Goal: Information Seeking & Learning: Learn about a topic

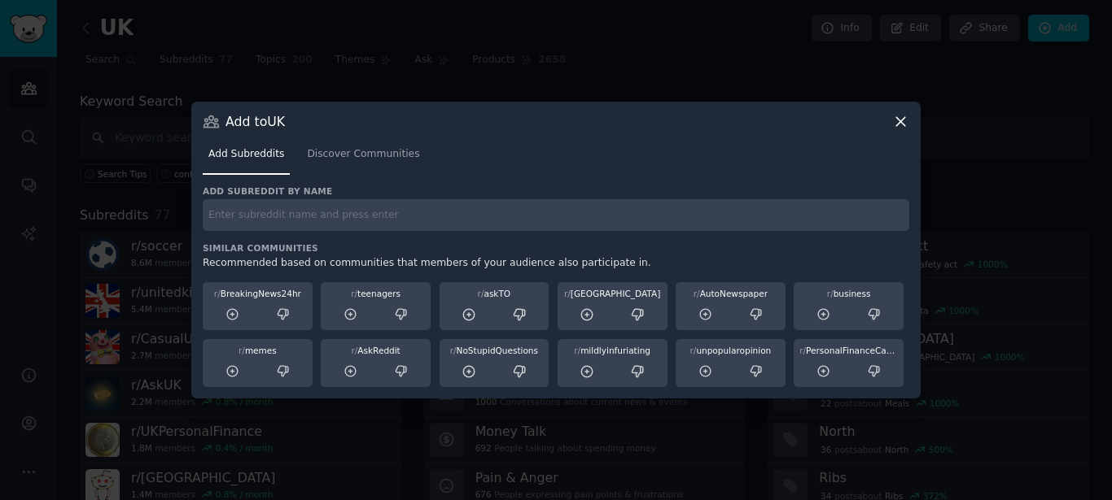
click at [898, 140] on div "Add Subreddits Discover Communities" at bounding box center [556, 157] width 706 height 55
click at [898, 119] on icon at bounding box center [900, 121] width 9 height 9
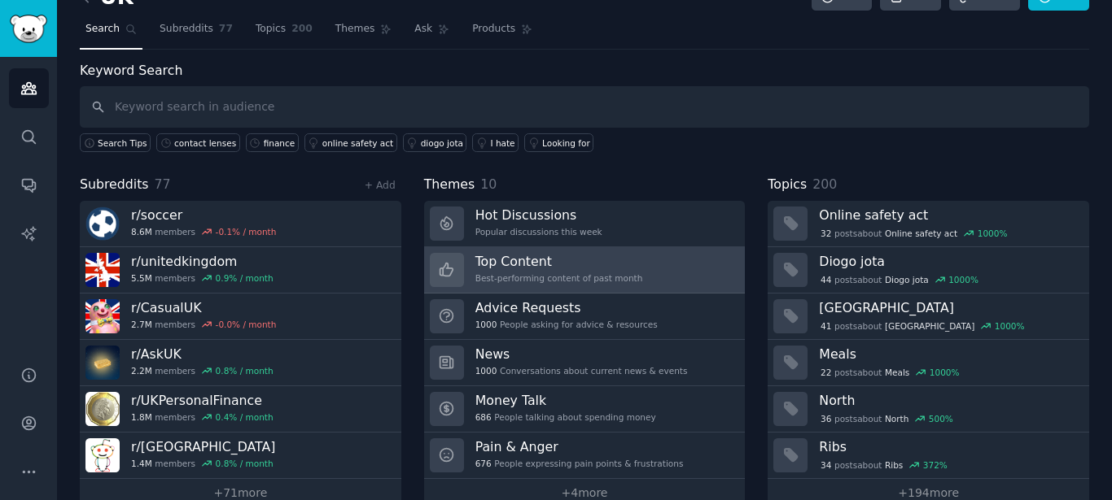
scroll to position [61, 0]
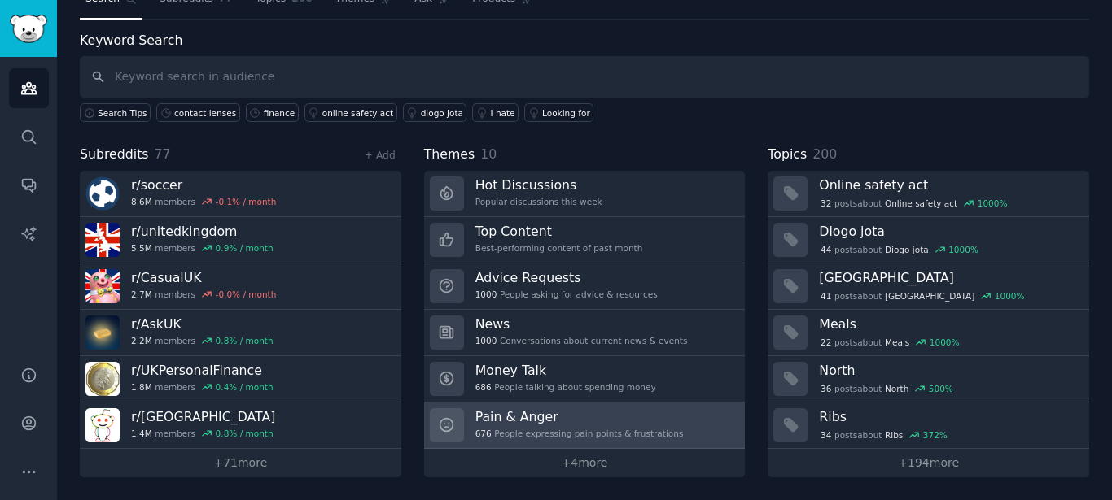
click at [568, 422] on h3 "Pain & Anger" at bounding box center [579, 417] width 208 height 17
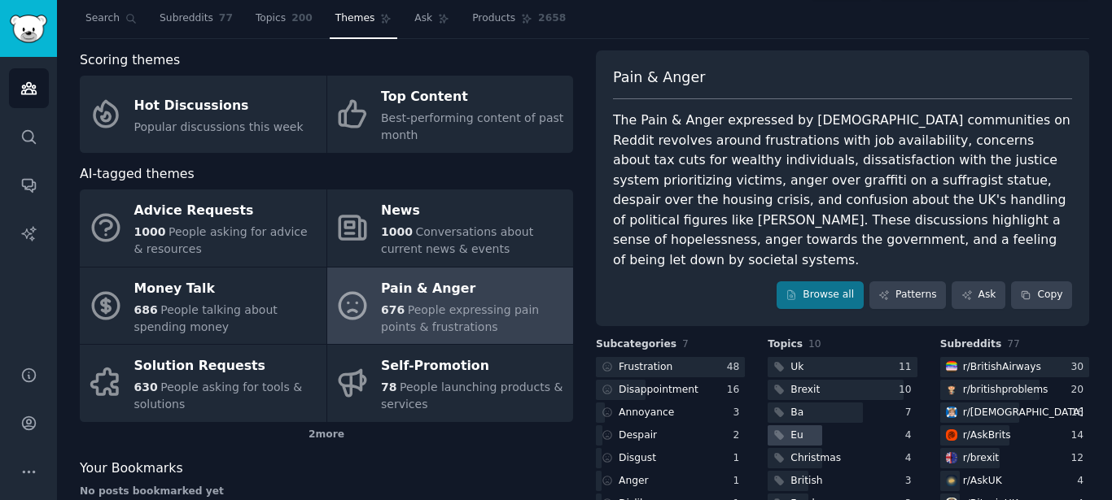
scroll to position [2, 0]
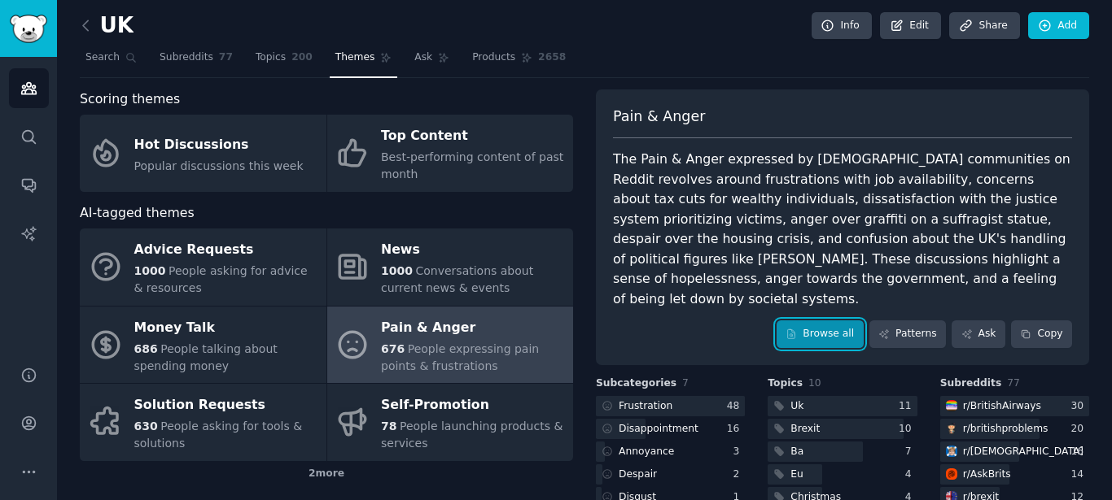
click at [837, 341] on link "Browse all" at bounding box center [819, 335] width 87 height 28
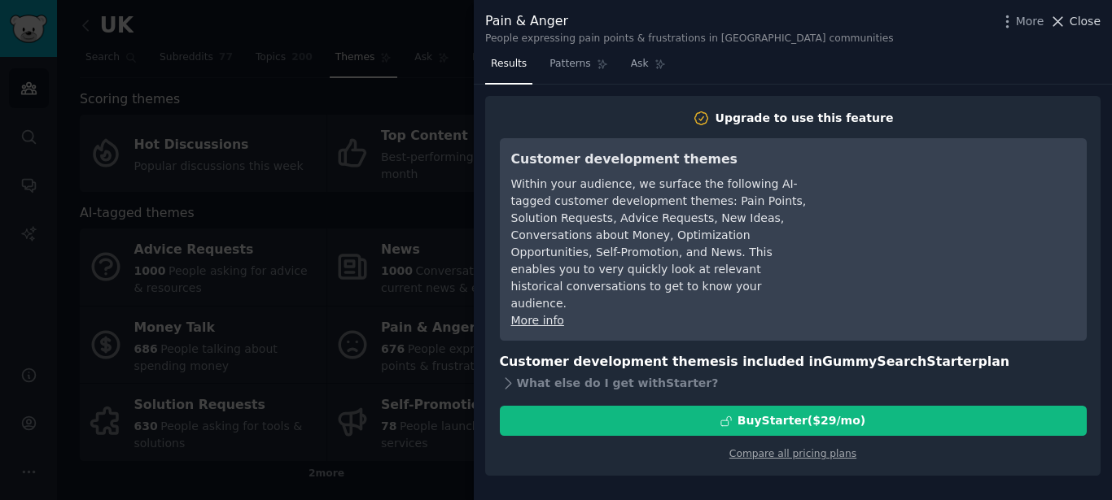
click at [1056, 25] on icon at bounding box center [1057, 21] width 17 height 17
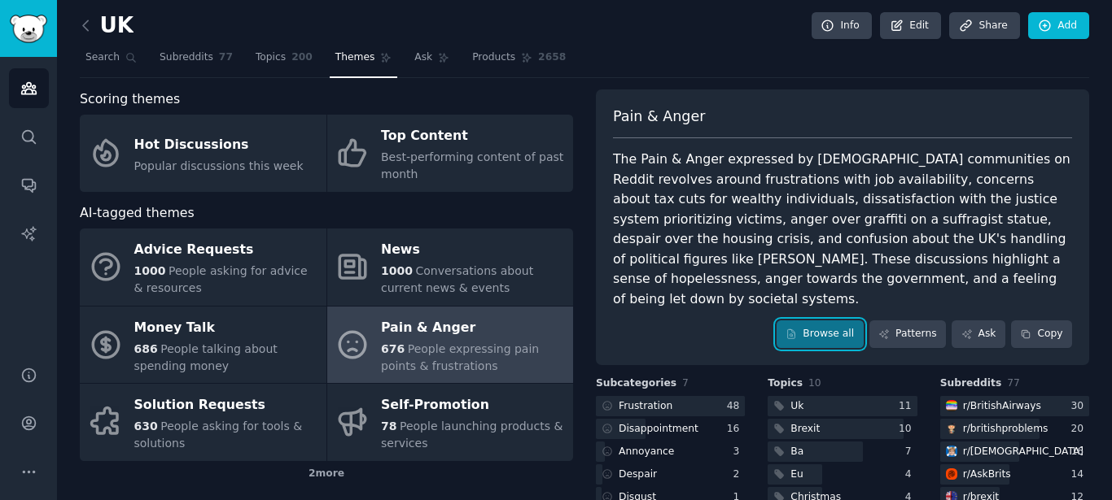
scroll to position [149, 0]
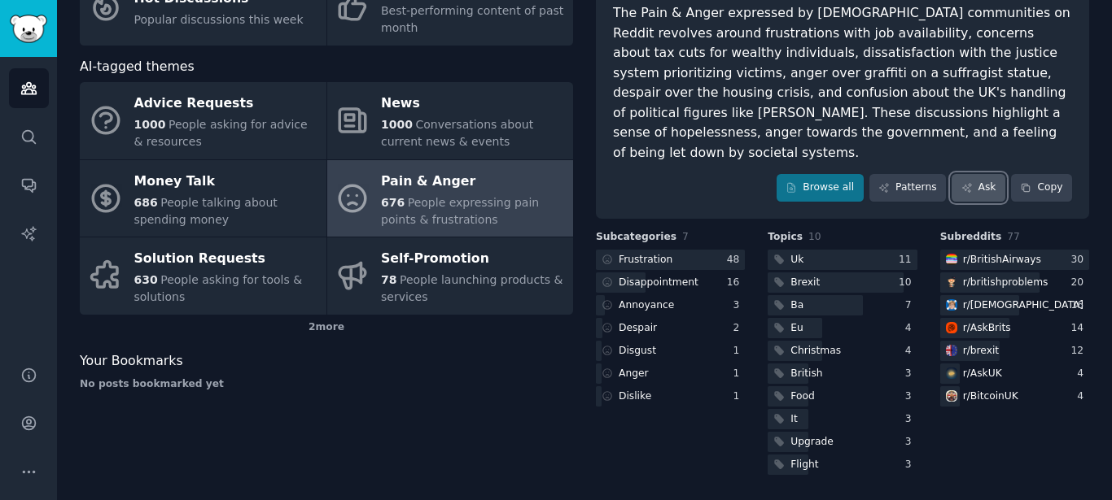
click at [972, 192] on link "Ask" at bounding box center [978, 188] width 54 height 28
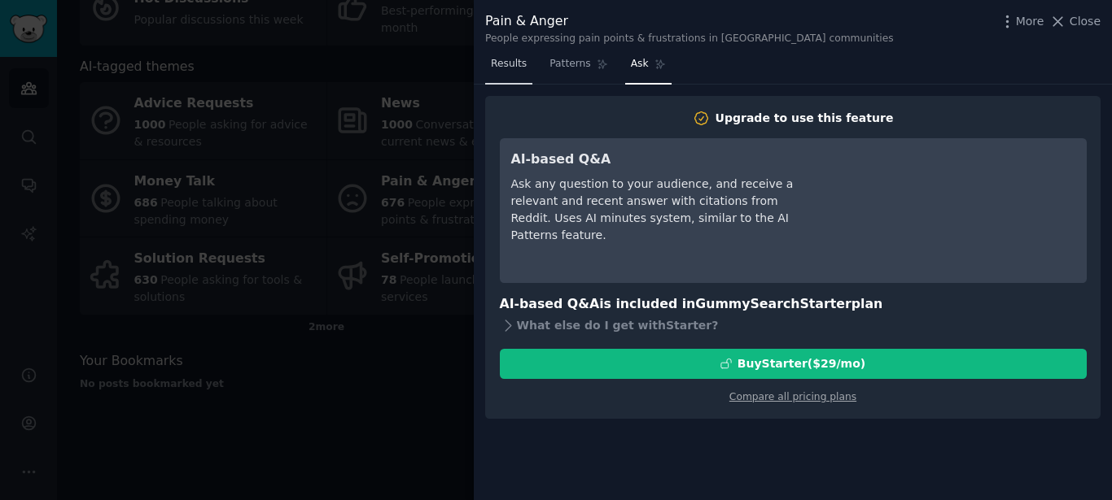
click at [507, 72] on link "Results" at bounding box center [508, 67] width 47 height 33
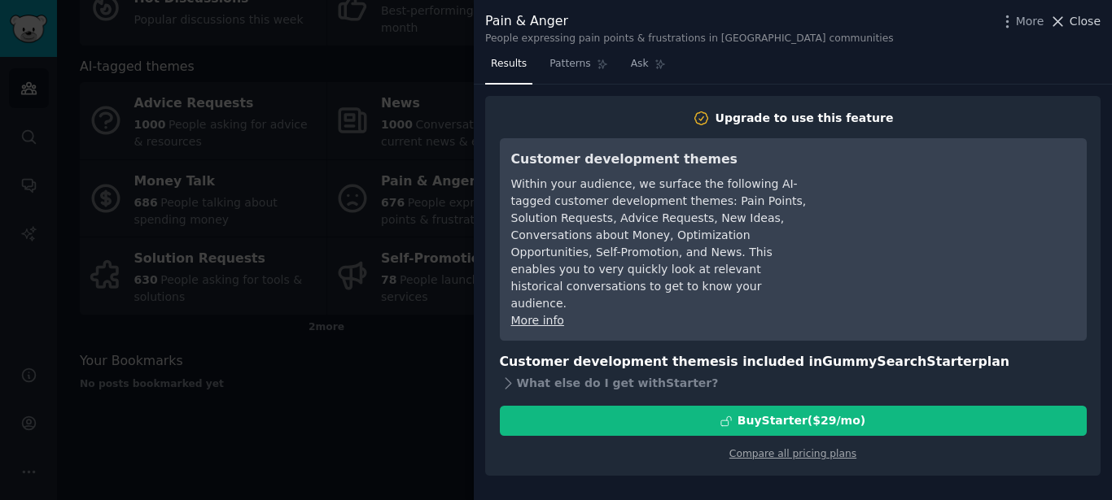
click at [1058, 21] on icon at bounding box center [1058, 21] width 9 height 9
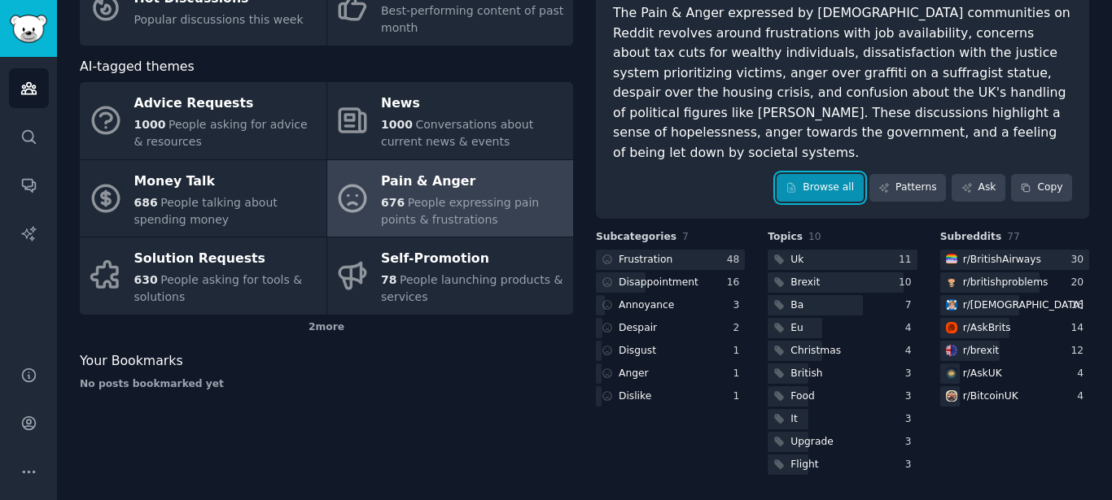
click at [833, 189] on link "Browse all" at bounding box center [819, 188] width 87 height 28
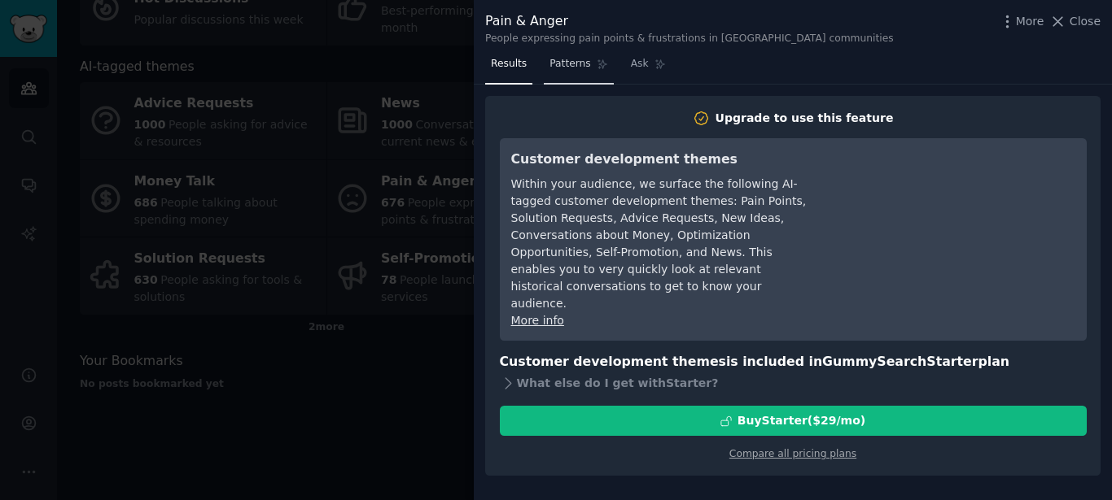
click at [561, 72] on link "Patterns" at bounding box center [578, 67] width 69 height 33
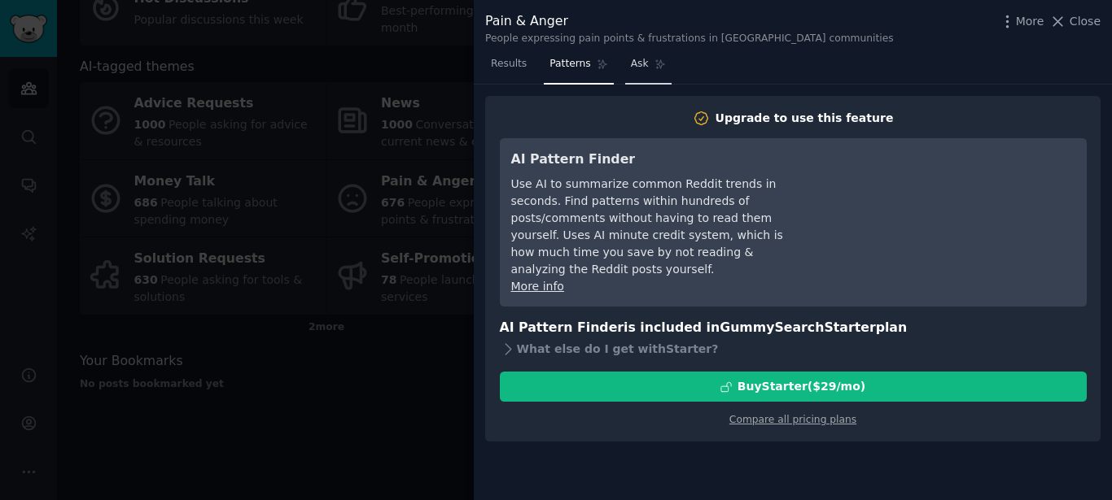
click at [637, 66] on span "Ask" at bounding box center [640, 64] width 18 height 15
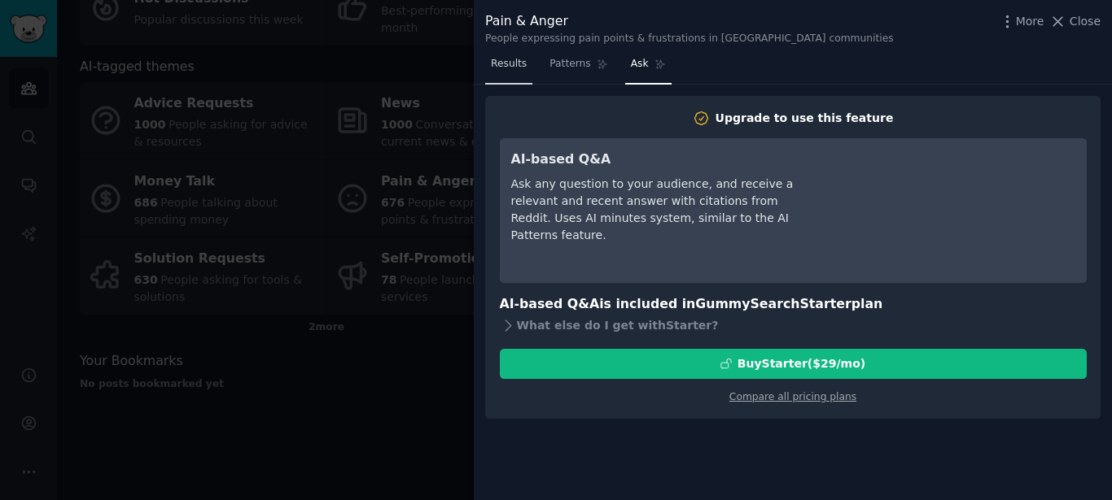
click at [507, 61] on span "Results" at bounding box center [509, 64] width 36 height 15
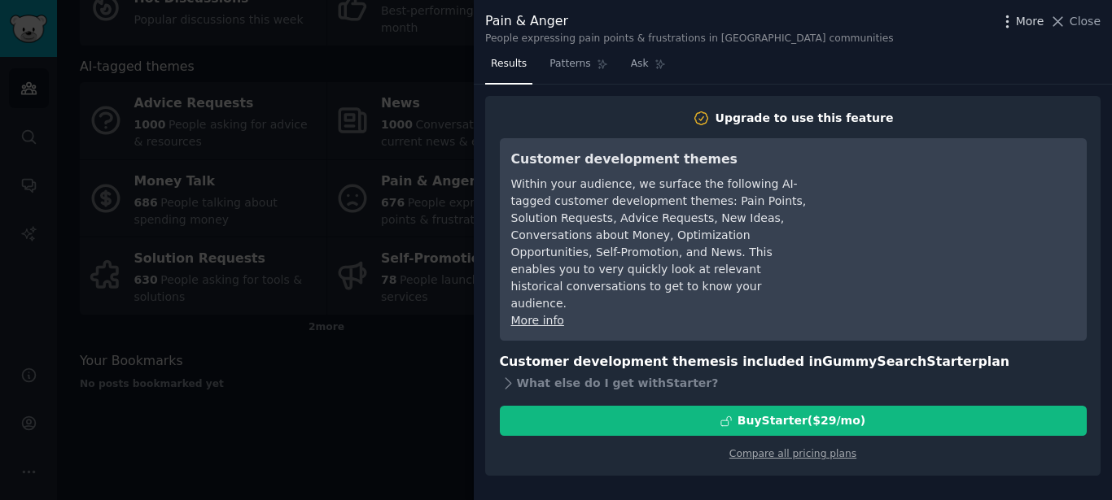
click at [1010, 24] on icon "button" at bounding box center [1006, 21] width 17 height 17
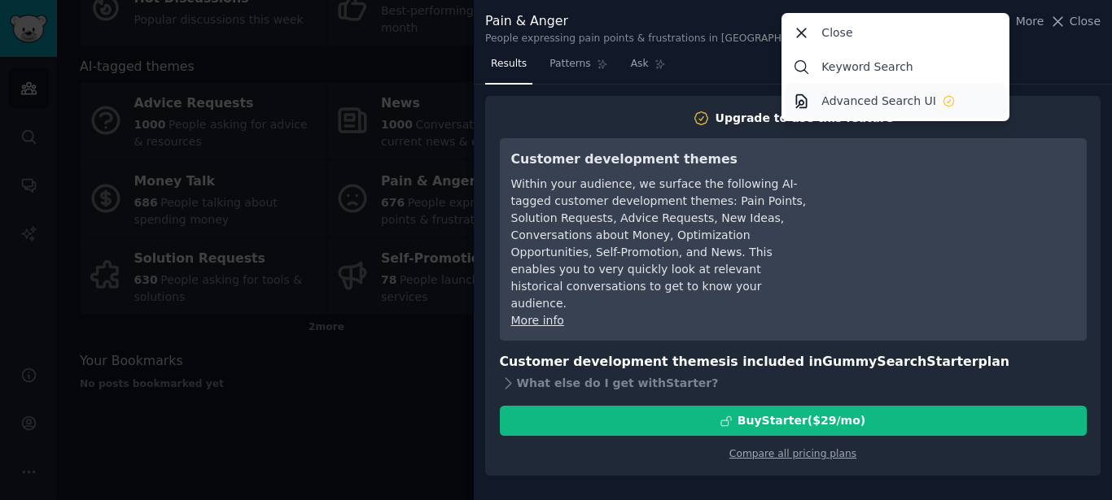
click at [894, 98] on p "Advanced Search UI" at bounding box center [878, 101] width 115 height 17
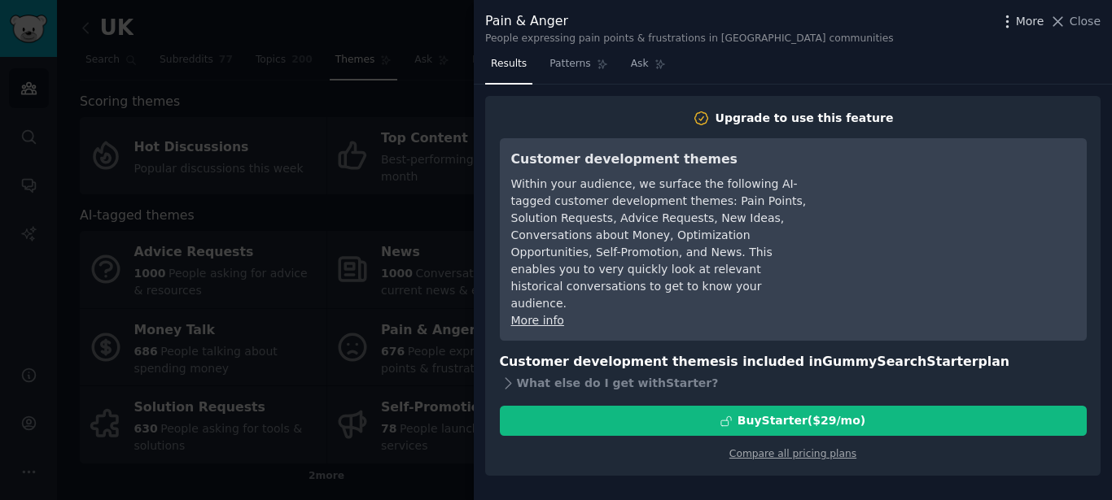
click at [1005, 24] on icon "button" at bounding box center [1006, 21] width 17 height 17
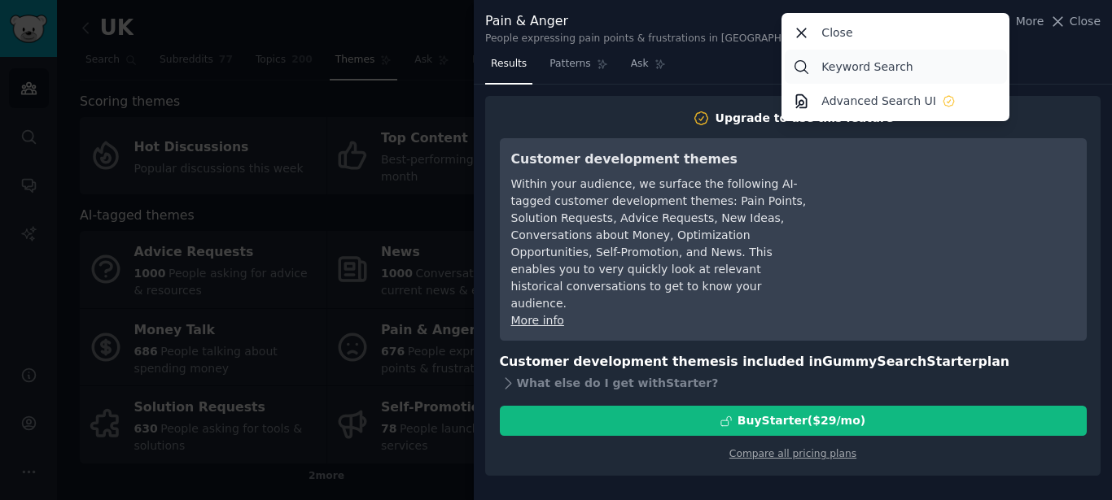
click at [884, 70] on p "Keyword Search" at bounding box center [866, 67] width 91 height 17
